Goal: Task Accomplishment & Management: Manage account settings

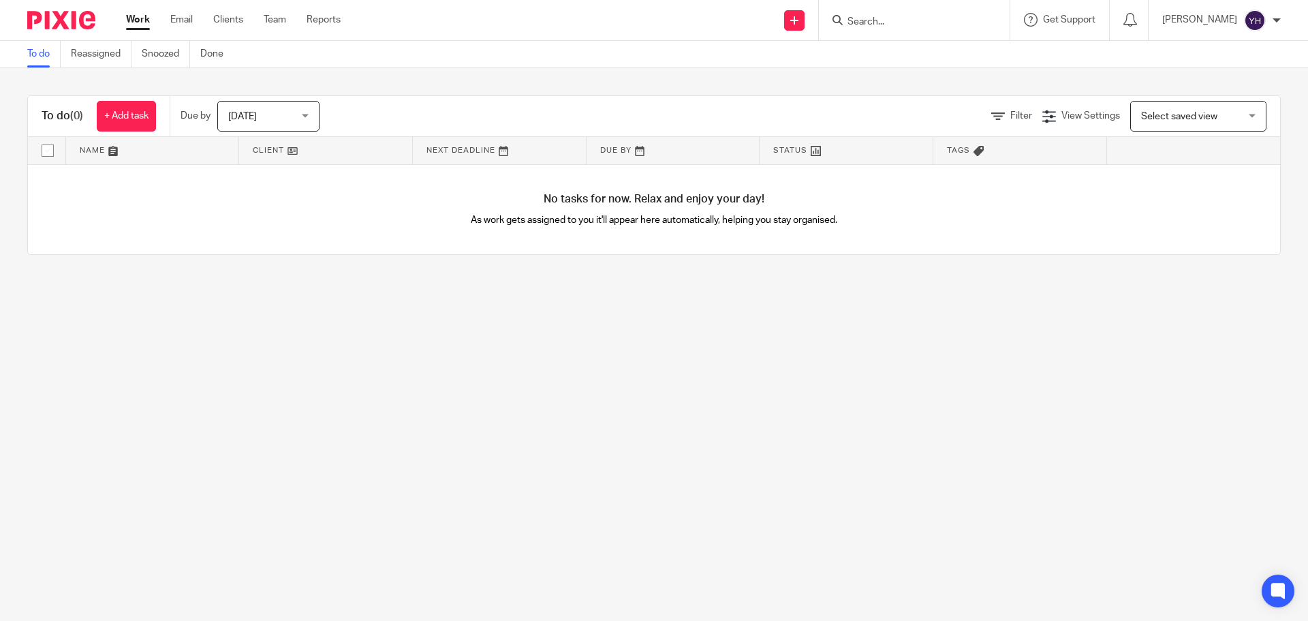
click at [884, 20] on input "Search" at bounding box center [907, 22] width 123 height 12
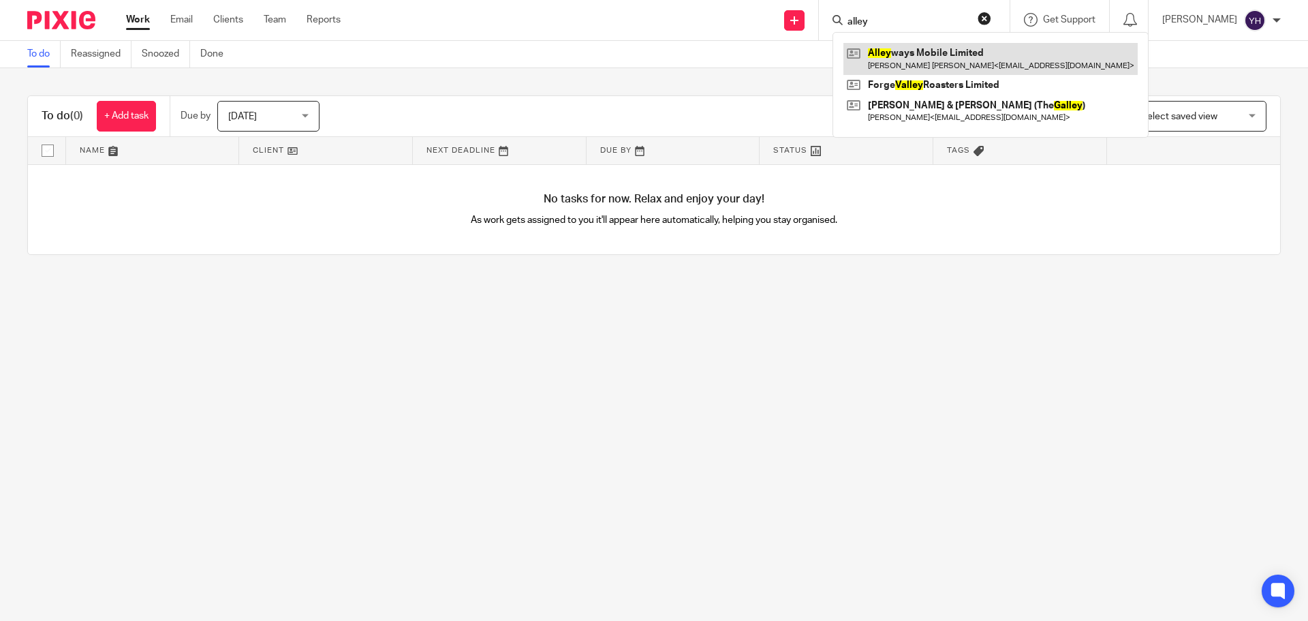
type input "alley"
click at [893, 49] on link at bounding box center [990, 58] width 294 height 31
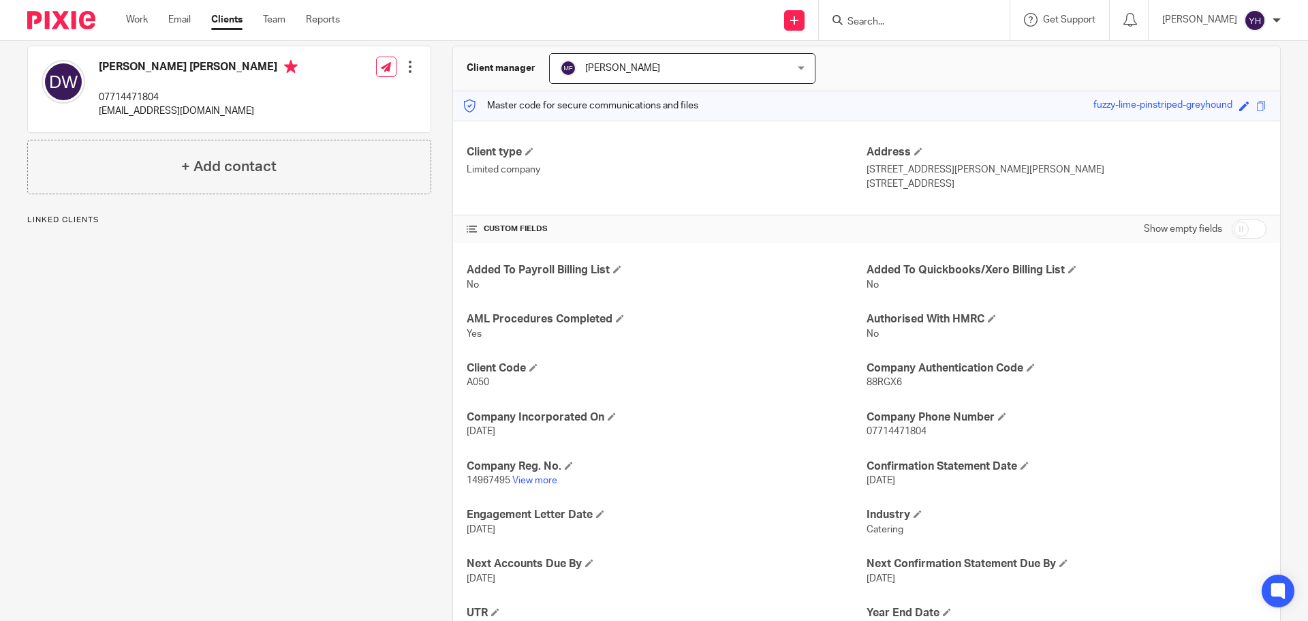
scroll to position [186, 0]
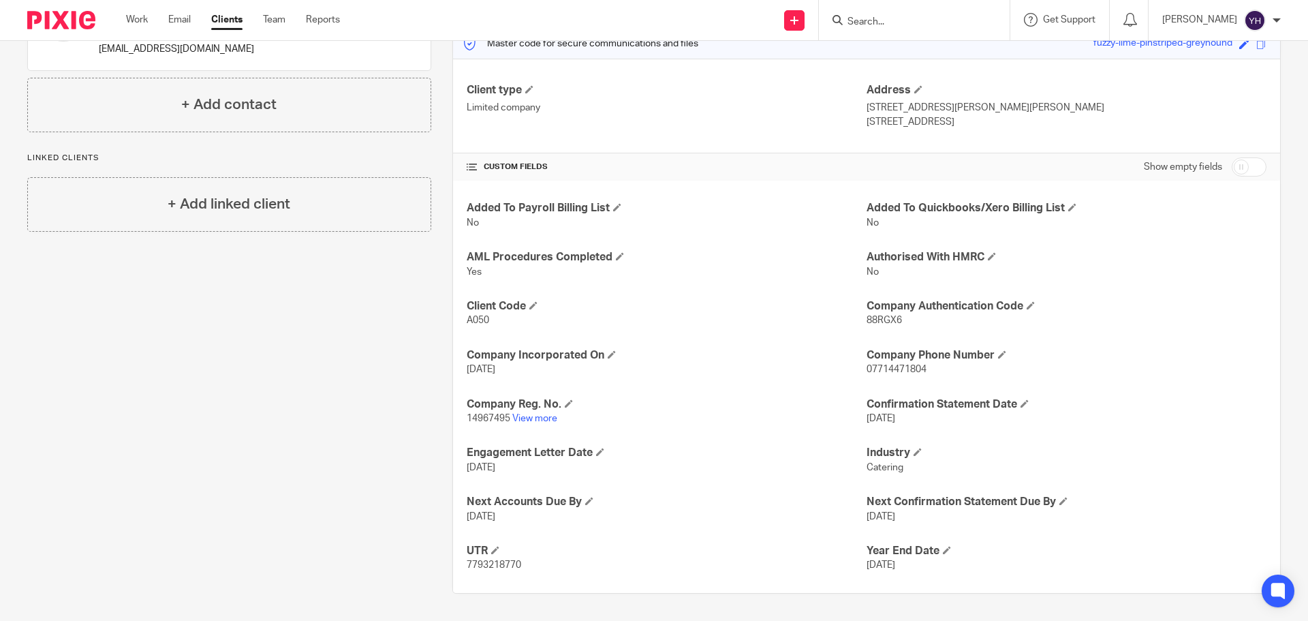
click at [1223, 178] on div "Show empty fields" at bounding box center [1205, 166] width 123 height 27
click at [1232, 168] on input "checkbox" at bounding box center [1249, 166] width 35 height 19
checkbox input "true"
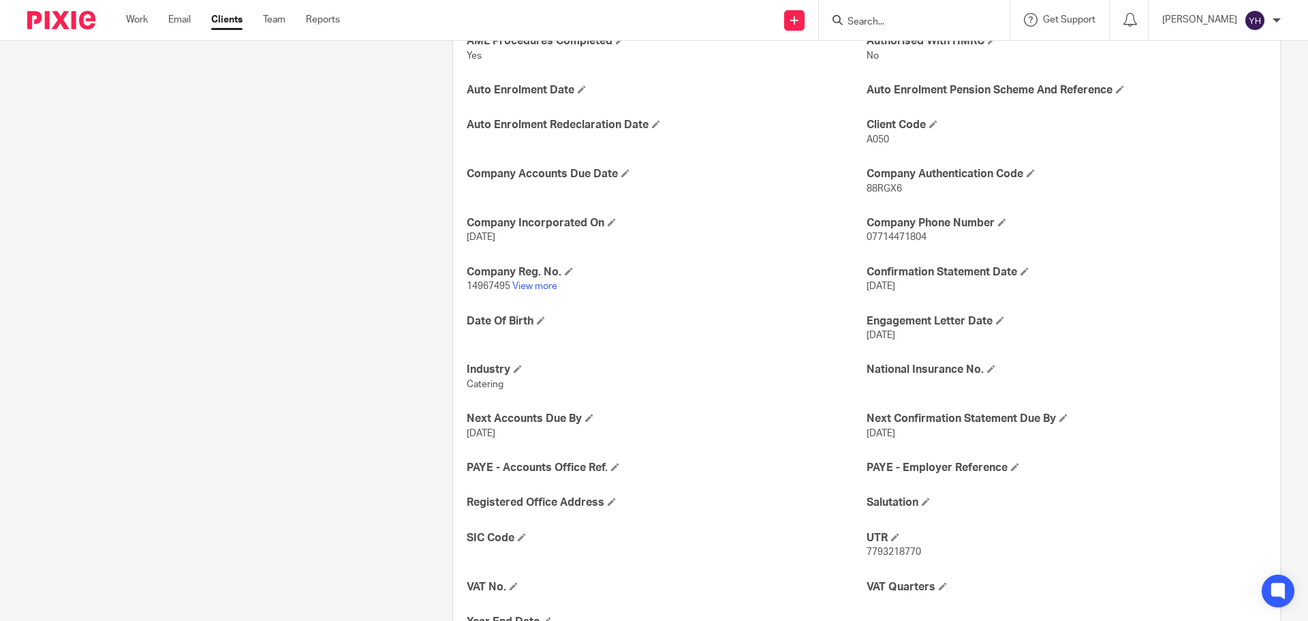
scroll to position [459, 0]
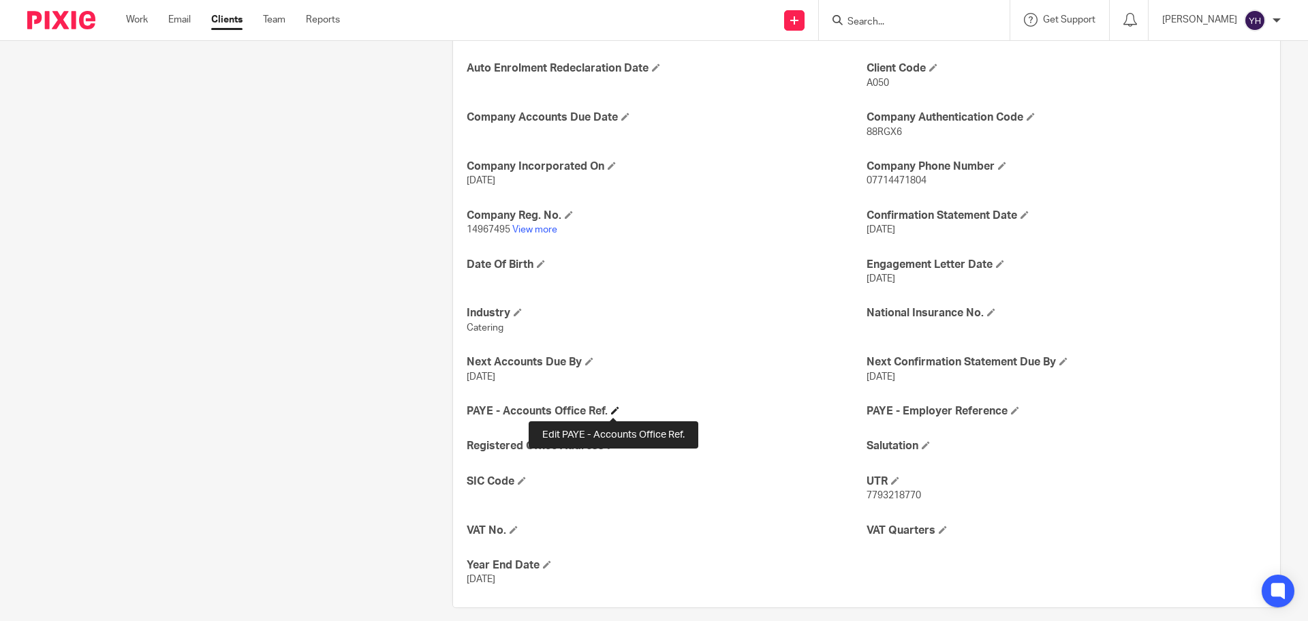
click at [617, 408] on span at bounding box center [615, 410] width 8 height 8
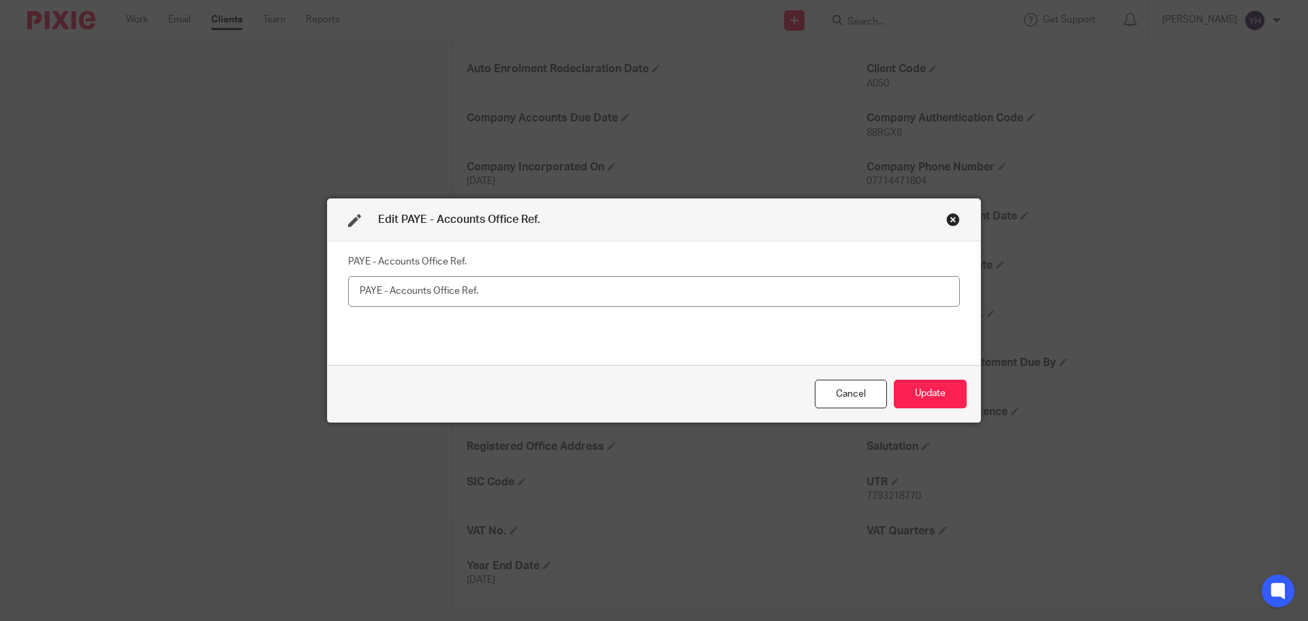
click at [377, 294] on input "text" at bounding box center [654, 291] width 612 height 31
type input "120PD03576258"
click at [916, 403] on button "Update" at bounding box center [930, 394] width 73 height 29
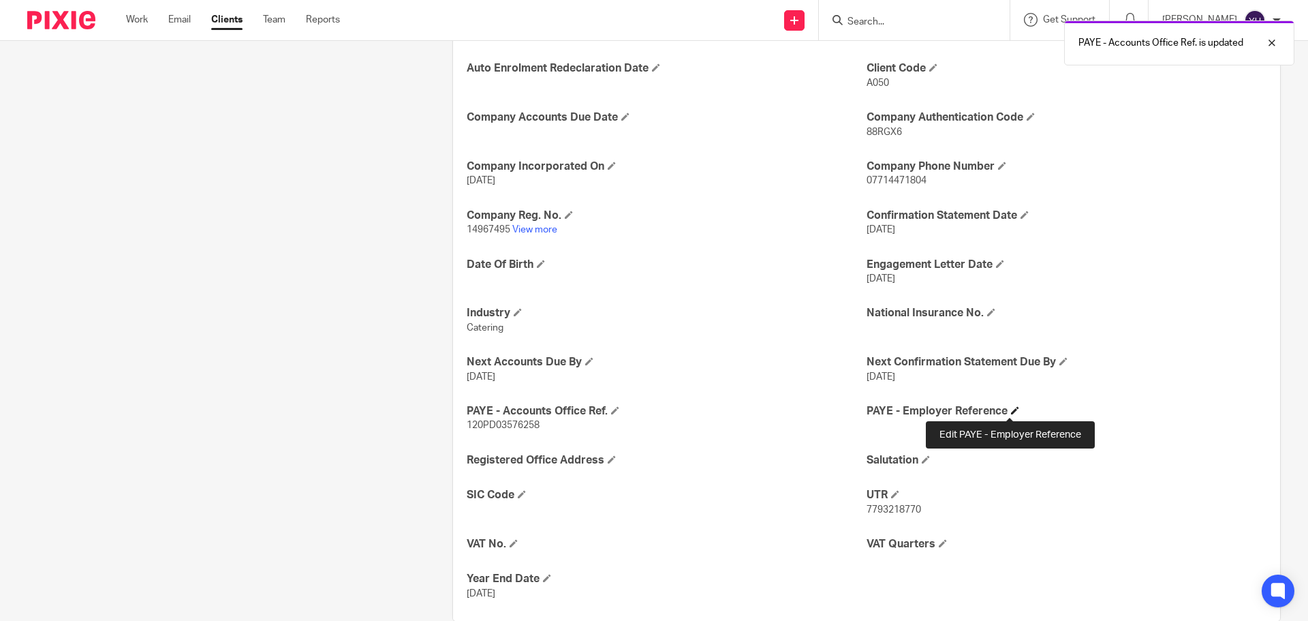
click at [1012, 412] on span at bounding box center [1015, 410] width 8 height 8
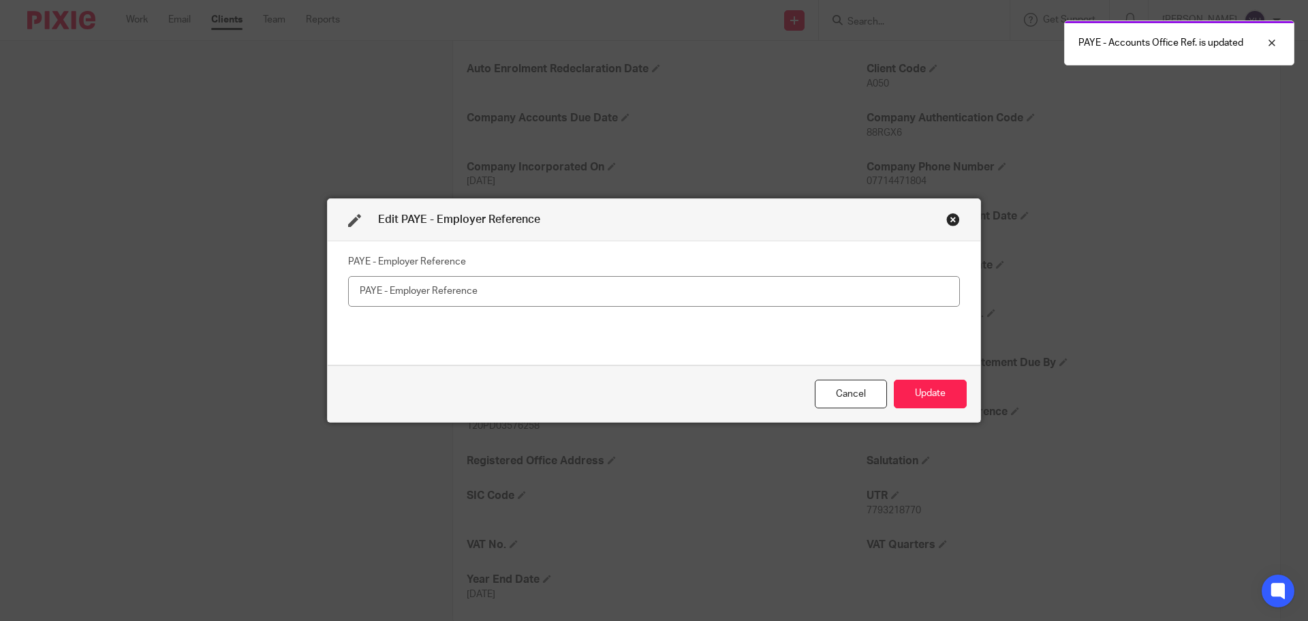
click at [362, 289] on input "text" at bounding box center [654, 291] width 612 height 31
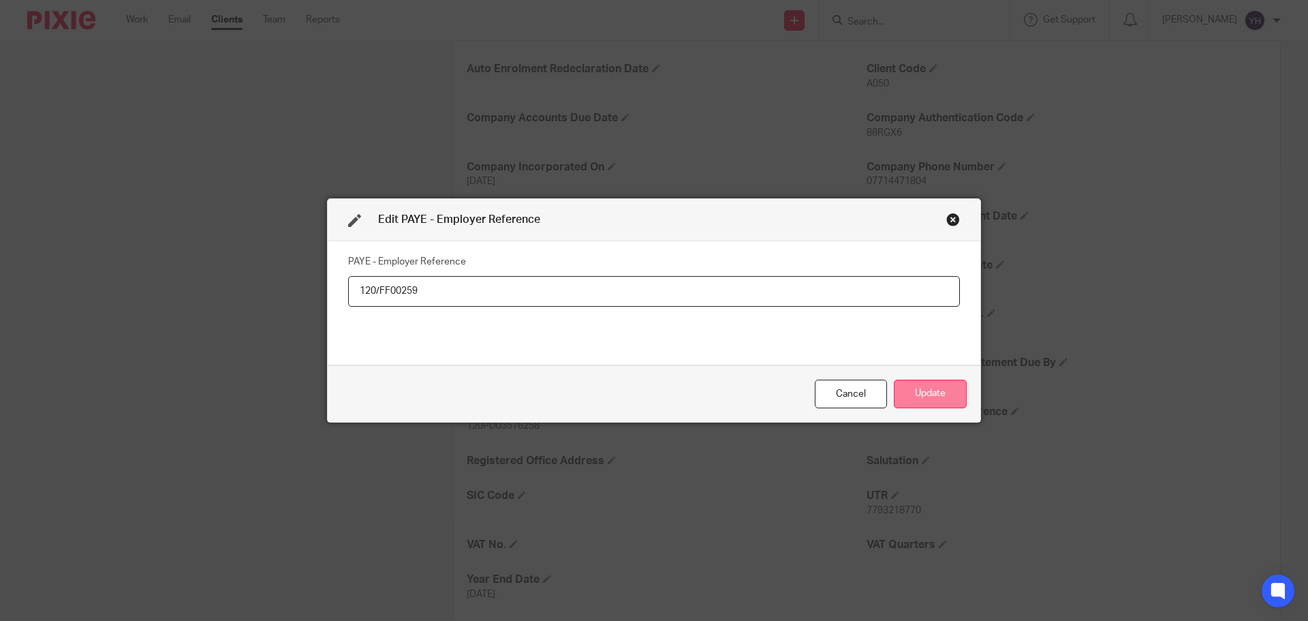
type input "120/FF00259"
click at [921, 399] on button "Update" at bounding box center [930, 394] width 73 height 29
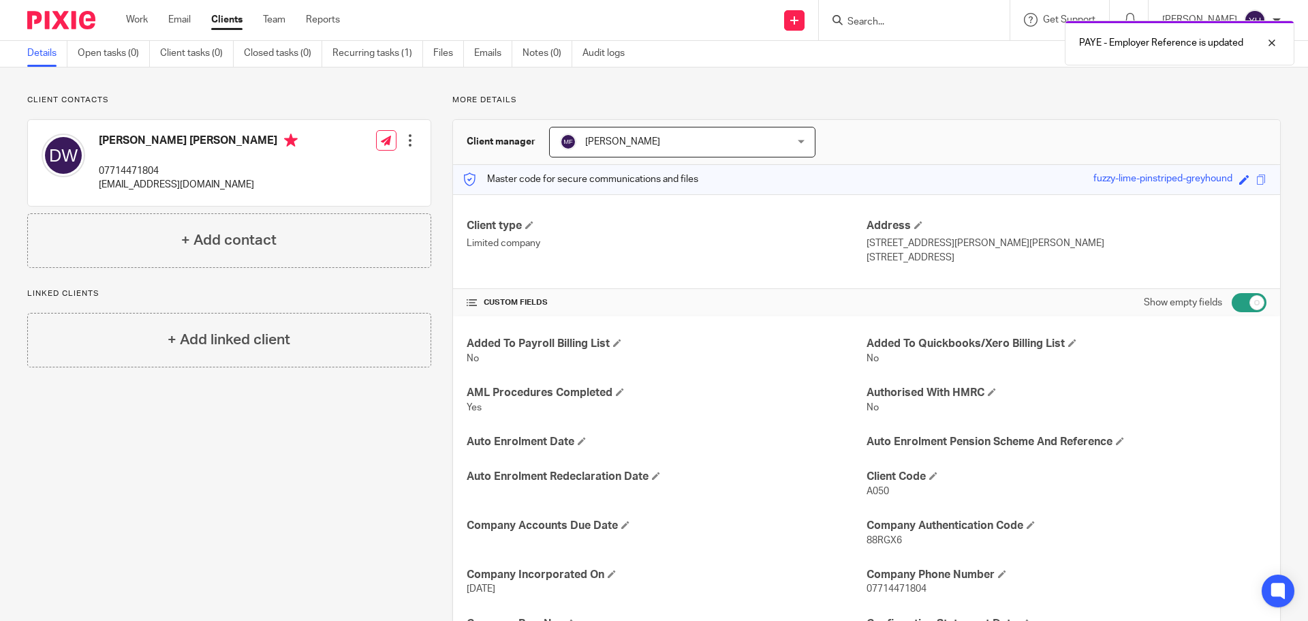
scroll to position [0, 0]
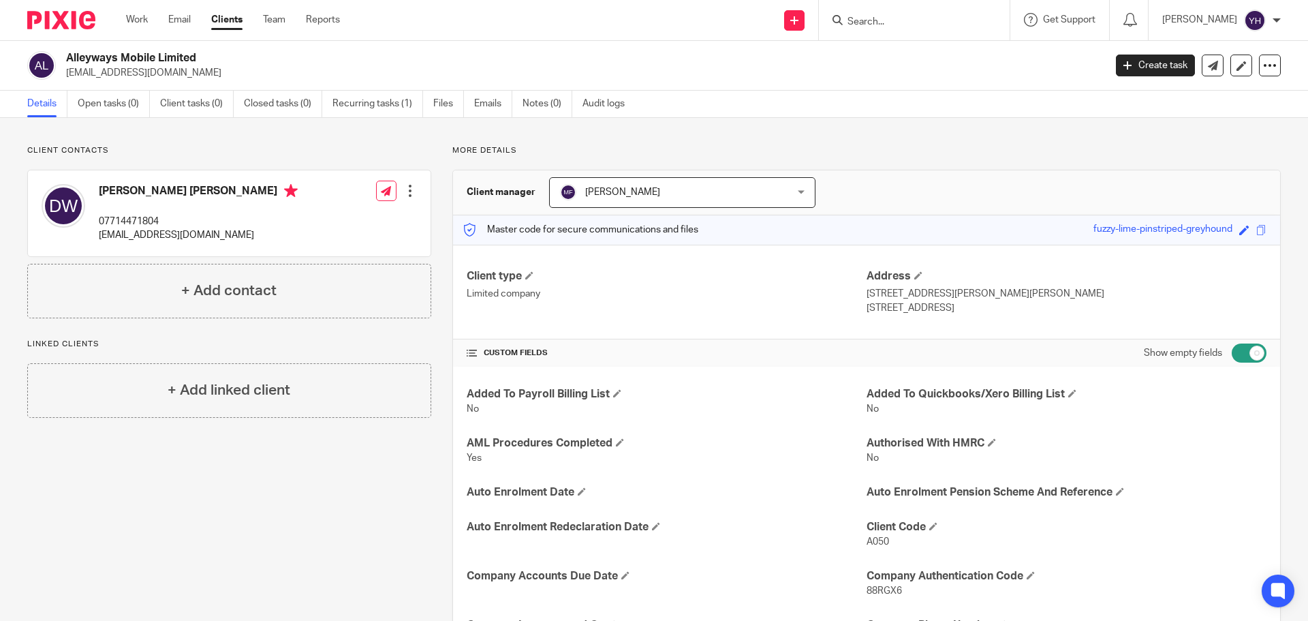
click at [1241, 350] on input "checkbox" at bounding box center [1249, 352] width 35 height 19
checkbox input "false"
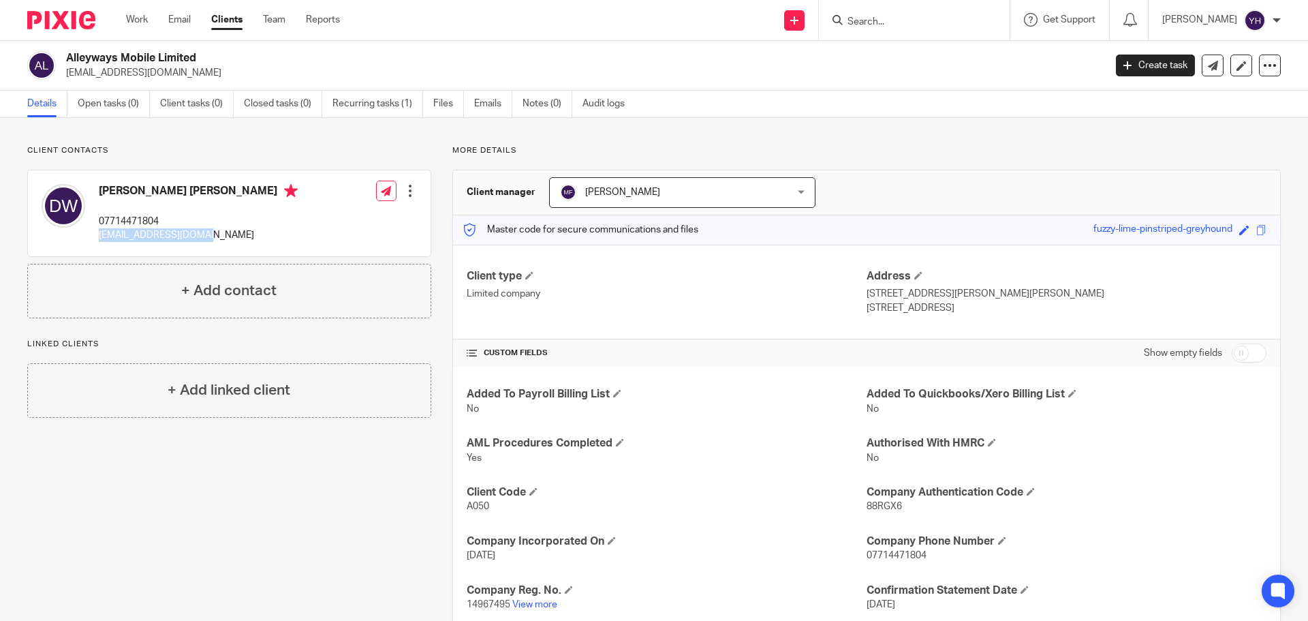
drag, startPoint x: 97, startPoint y: 235, endPoint x: 240, endPoint y: 247, distance: 143.6
click at [243, 245] on div "[PERSON_NAME] [PERSON_NAME] 07714471804 [EMAIL_ADDRESS][DOMAIN_NAME] Edit conta…" at bounding box center [229, 213] width 403 height 86
copy p "[EMAIL_ADDRESS][DOMAIN_NAME]"
